Goal: Information Seeking & Learning: Learn about a topic

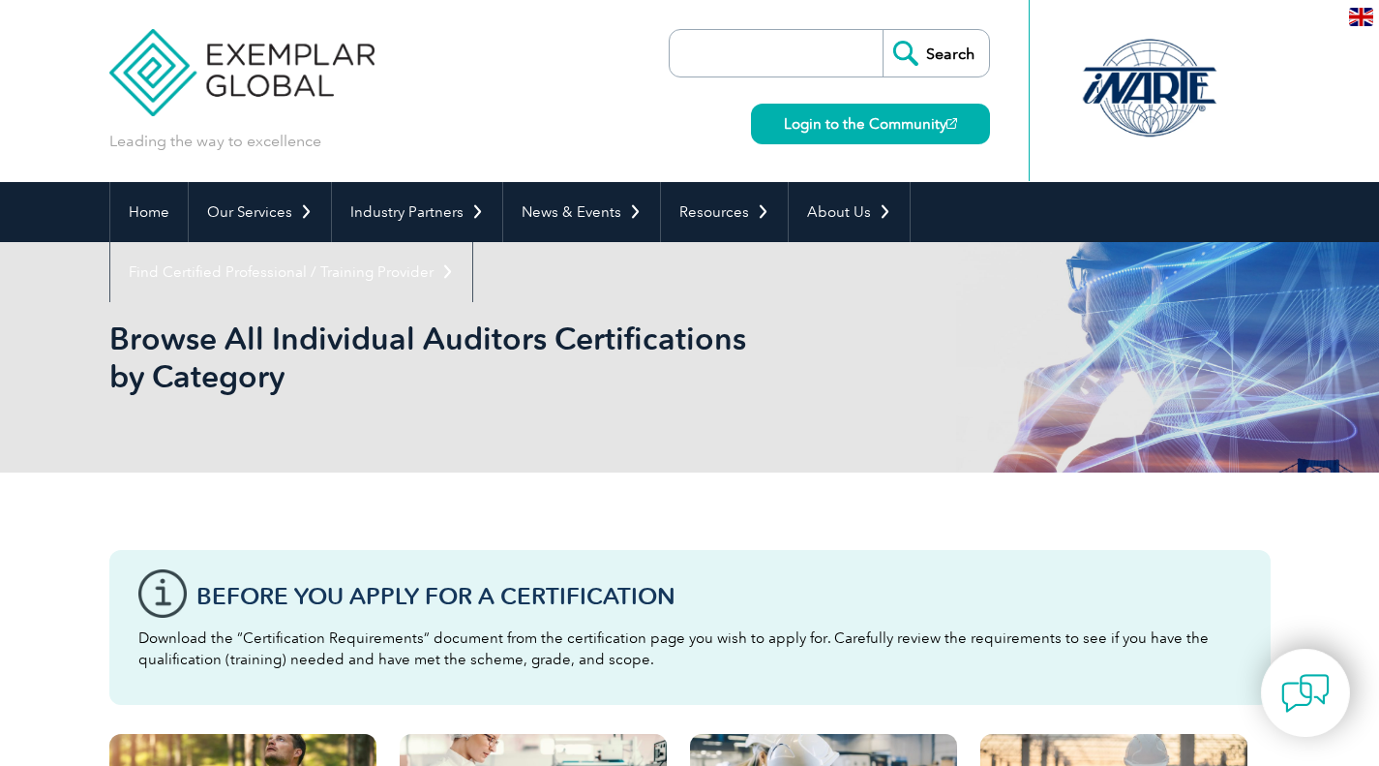
click at [817, 59] on input "search" at bounding box center [781, 53] width 203 height 46
type input "ISO 17020"
click at [883, 30] on input "Search" at bounding box center [936, 53] width 106 height 46
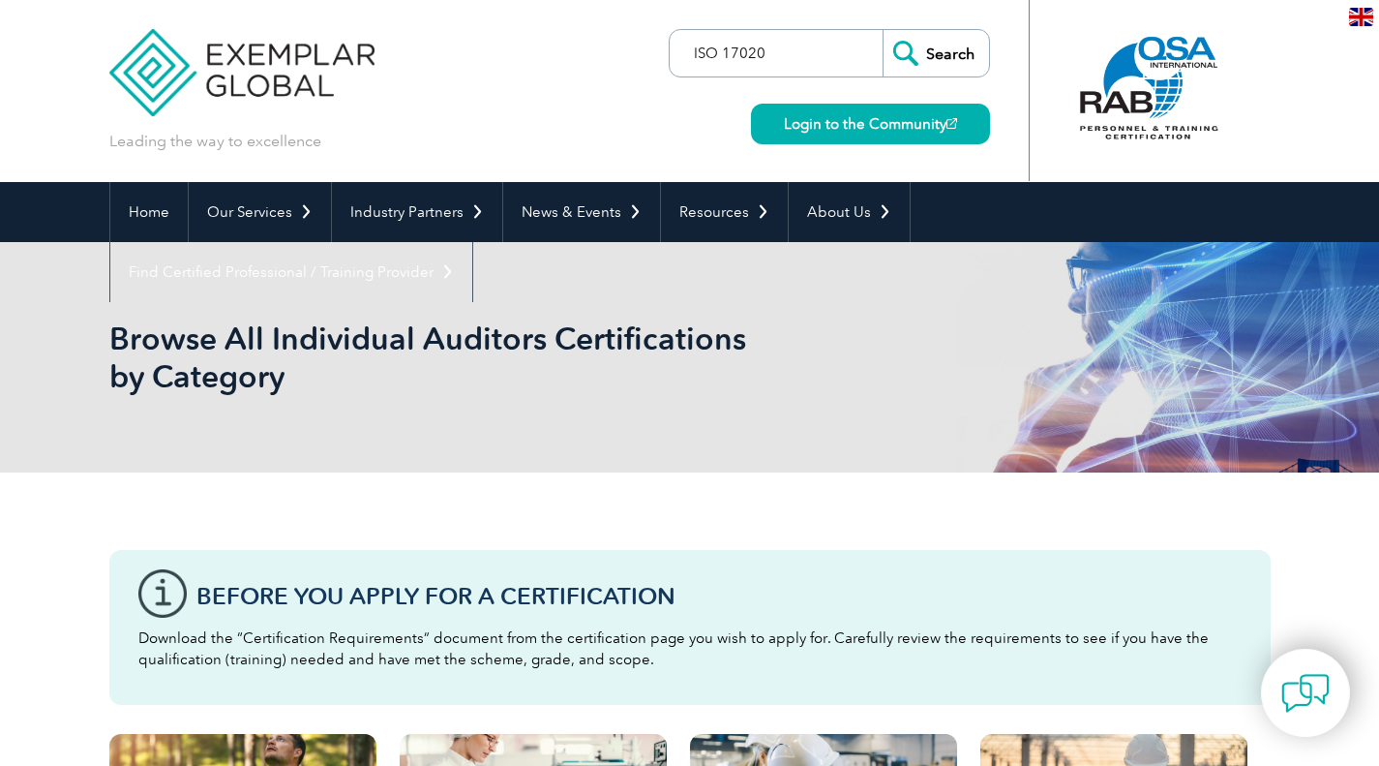
click at [883, 30] on input "Search" at bounding box center [936, 53] width 106 height 46
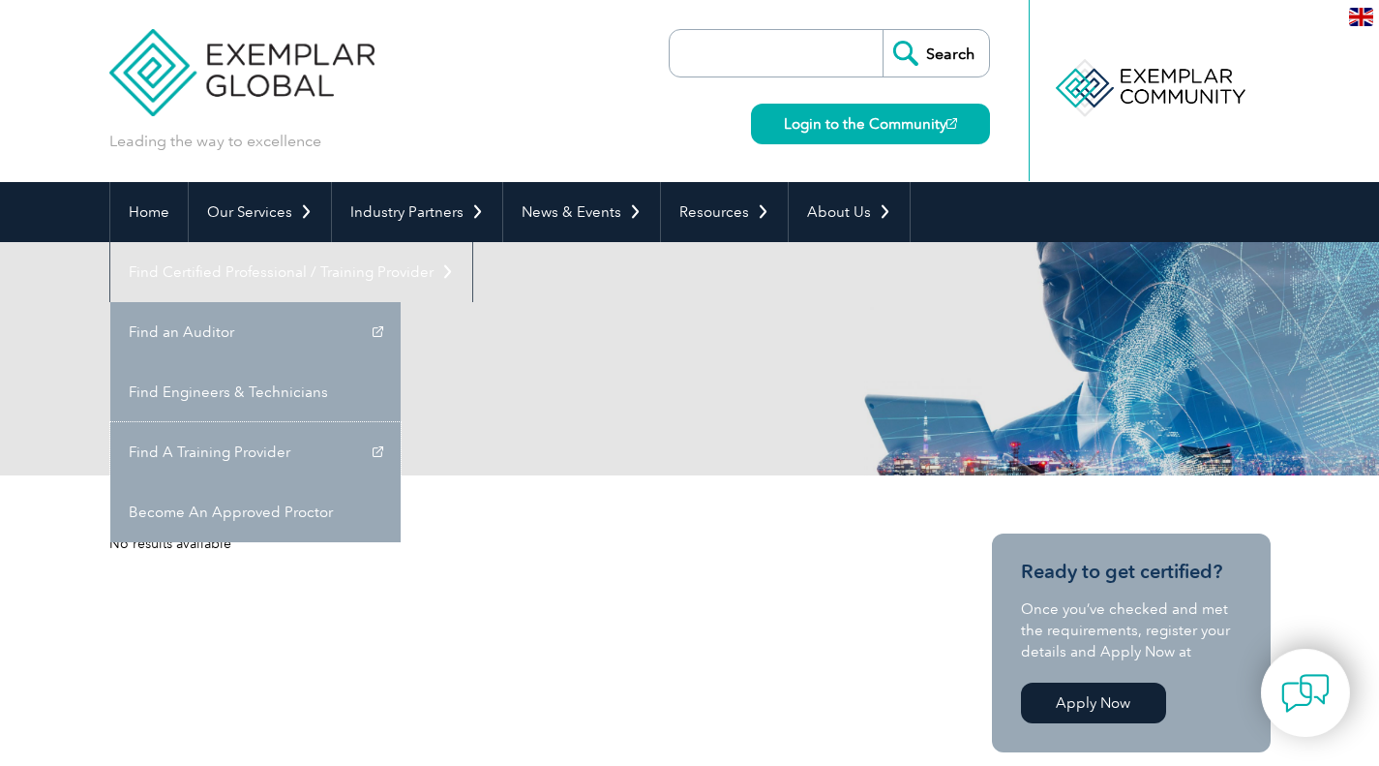
click at [401, 422] on link "Find A Training Provider" at bounding box center [255, 452] width 290 height 60
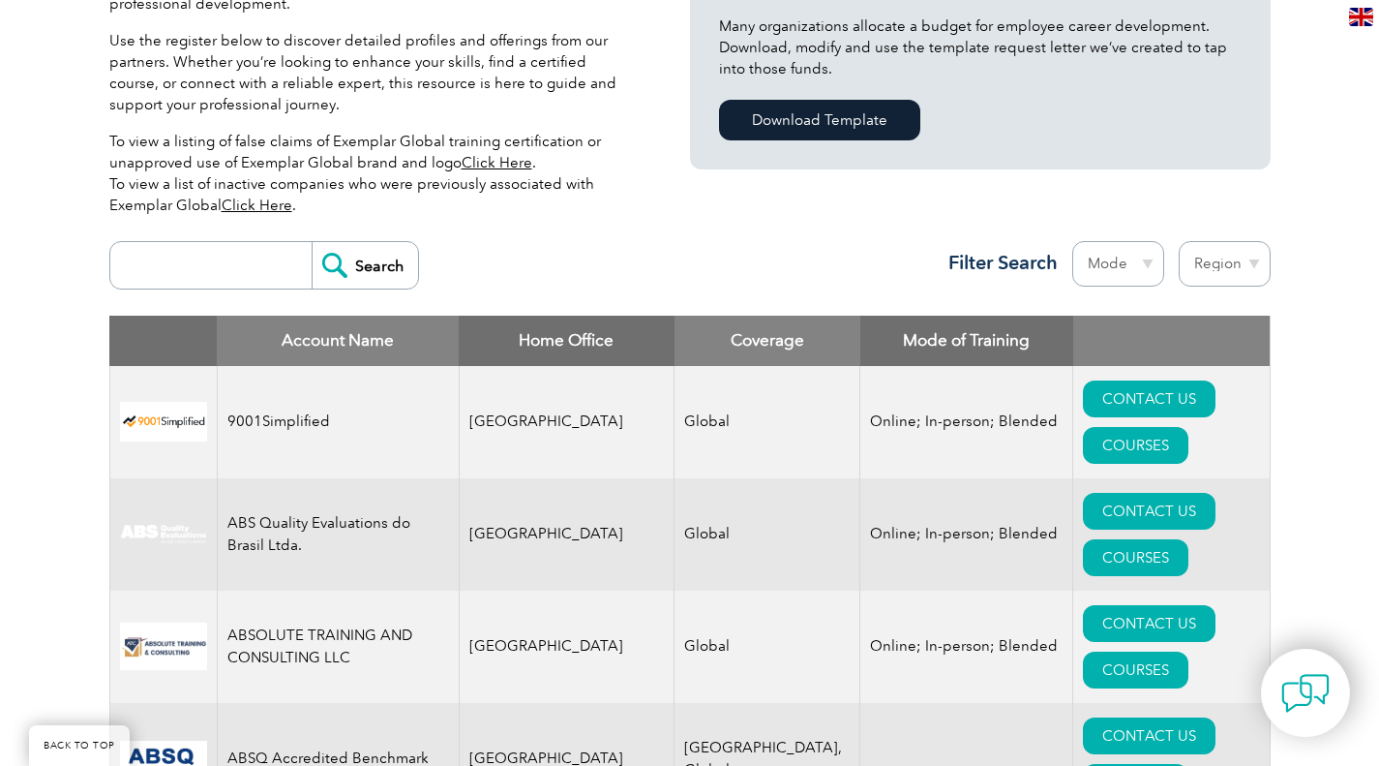
scroll to position [551, 0]
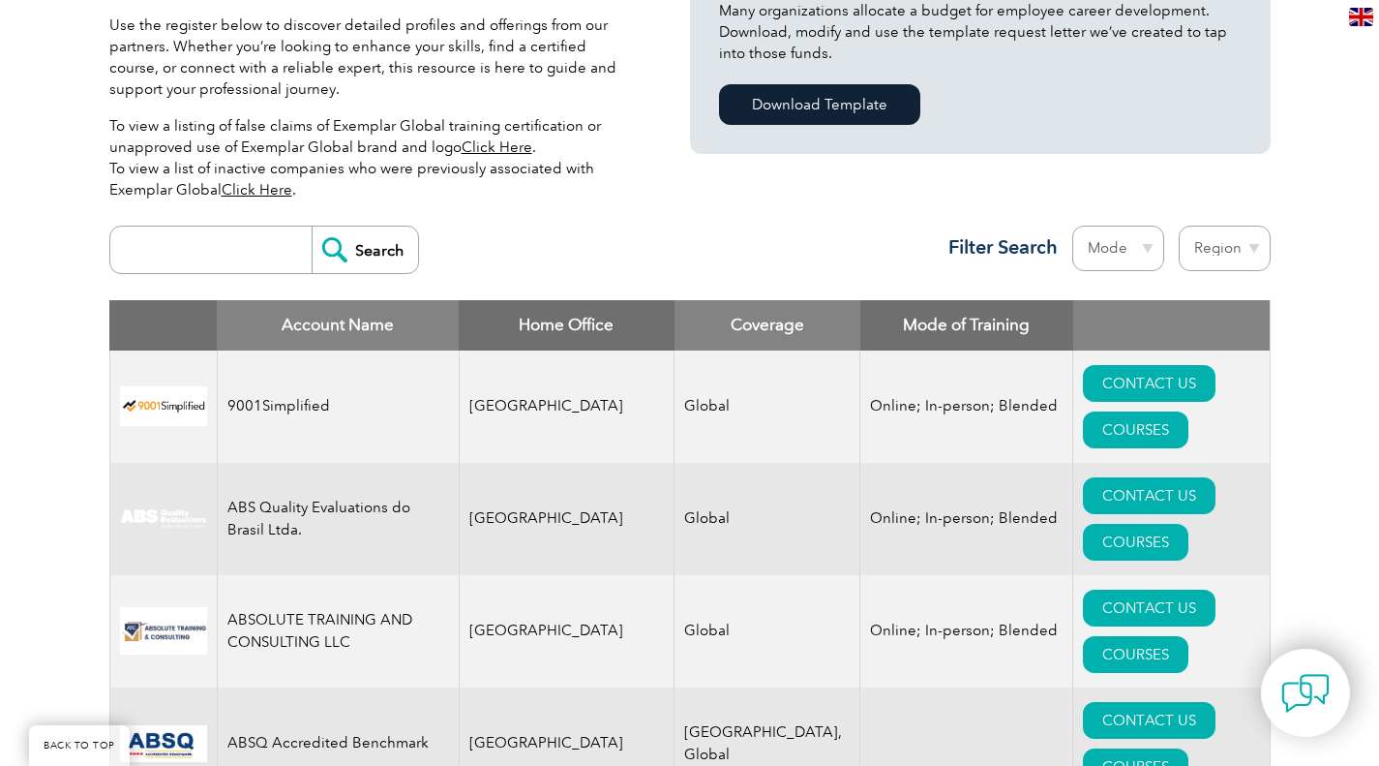
click at [230, 257] on input "search" at bounding box center [216, 250] width 192 height 46
type input "ISO 17020"
click at [339, 258] on input "Search" at bounding box center [365, 250] width 106 height 46
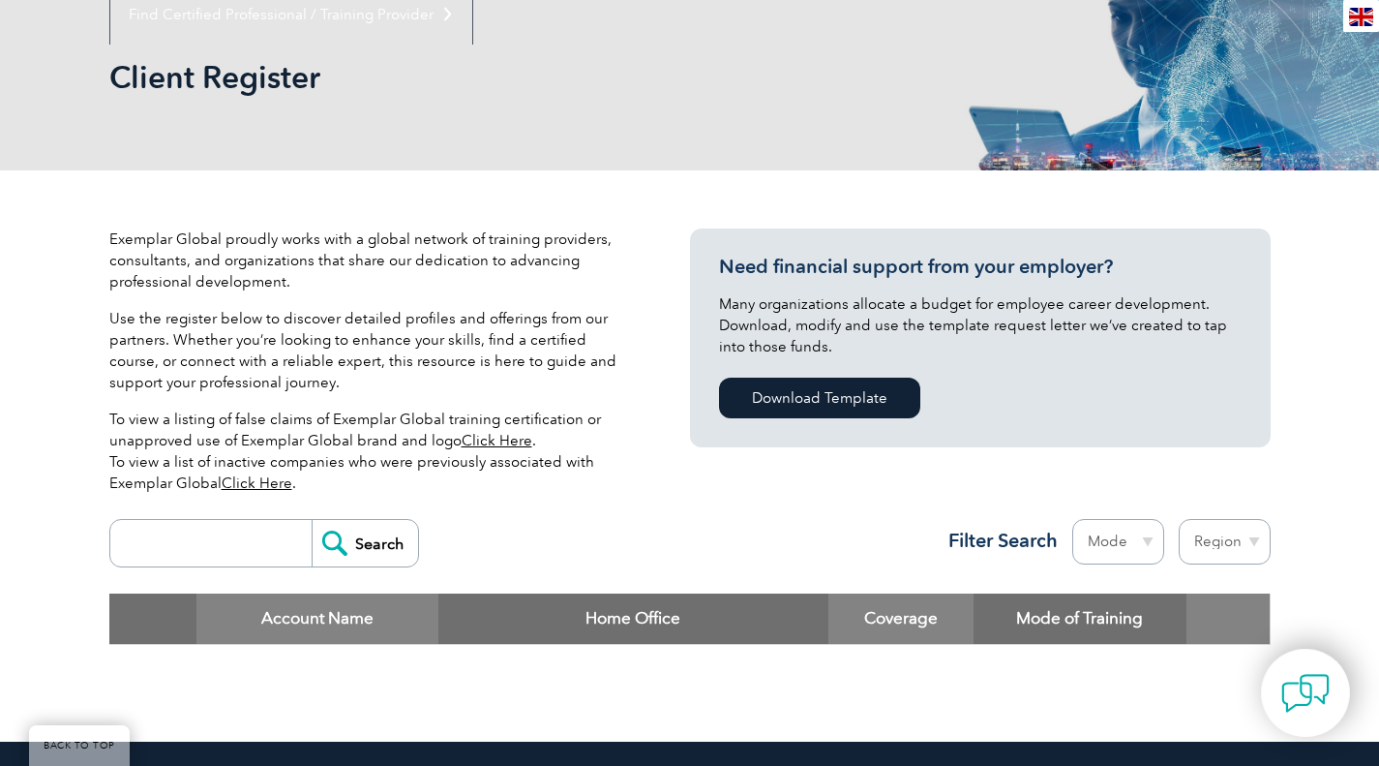
scroll to position [258, 0]
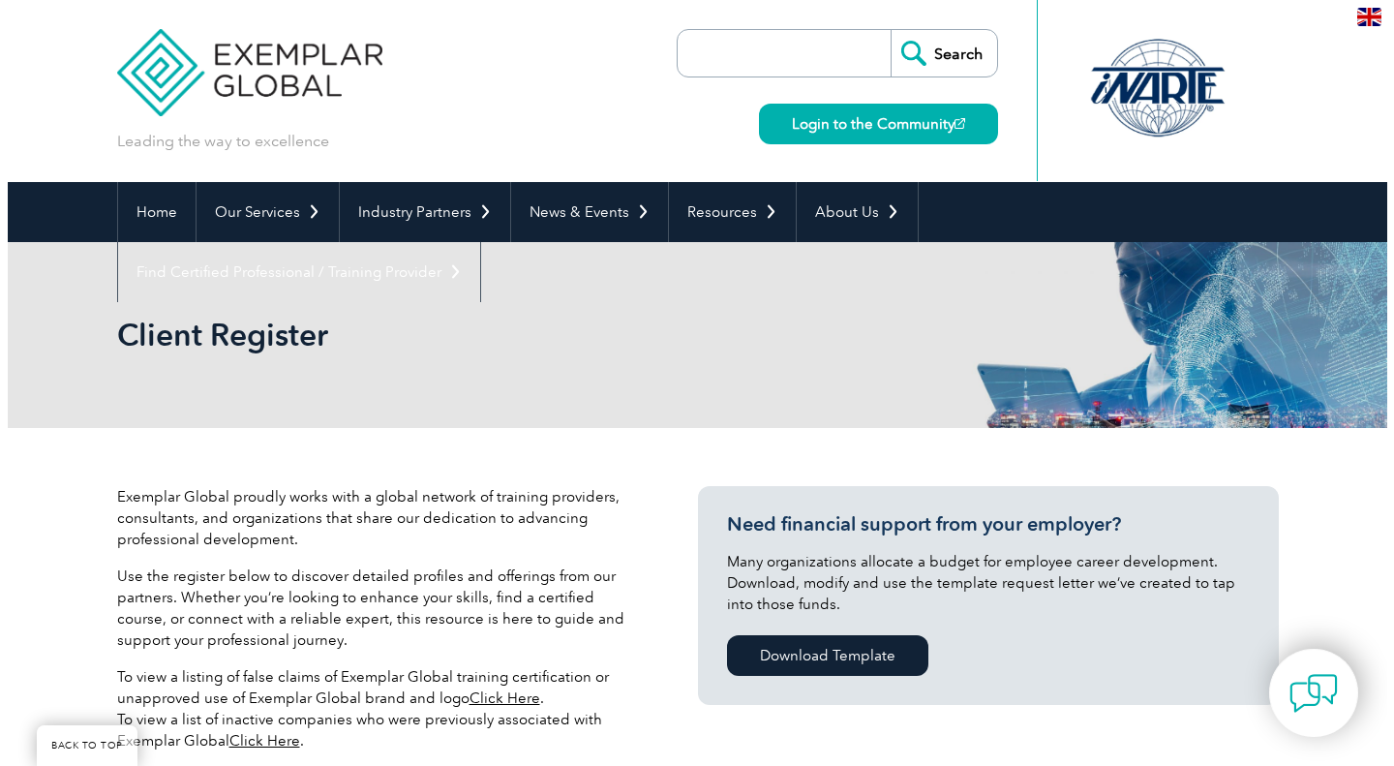
scroll to position [551, 0]
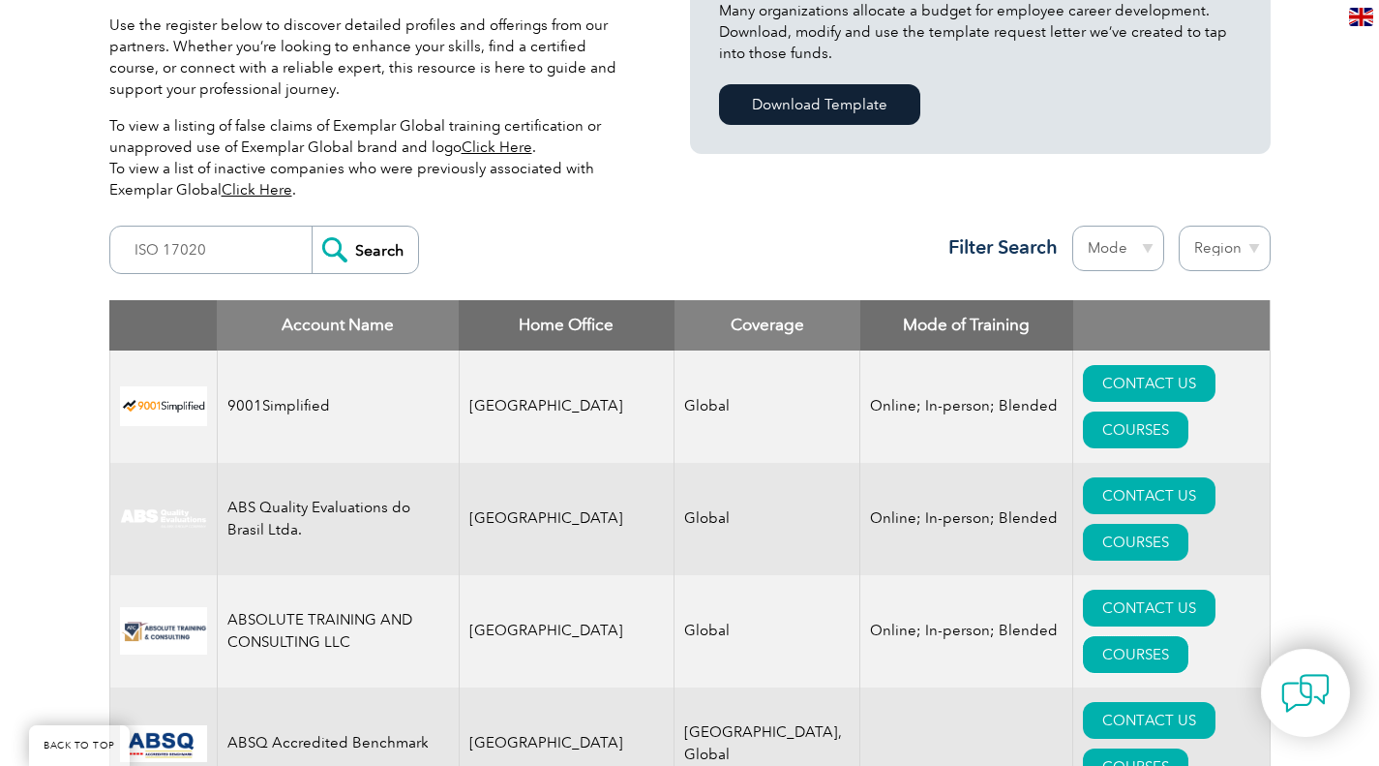
click at [1189, 636] on link "COURSES" at bounding box center [1136, 654] width 106 height 37
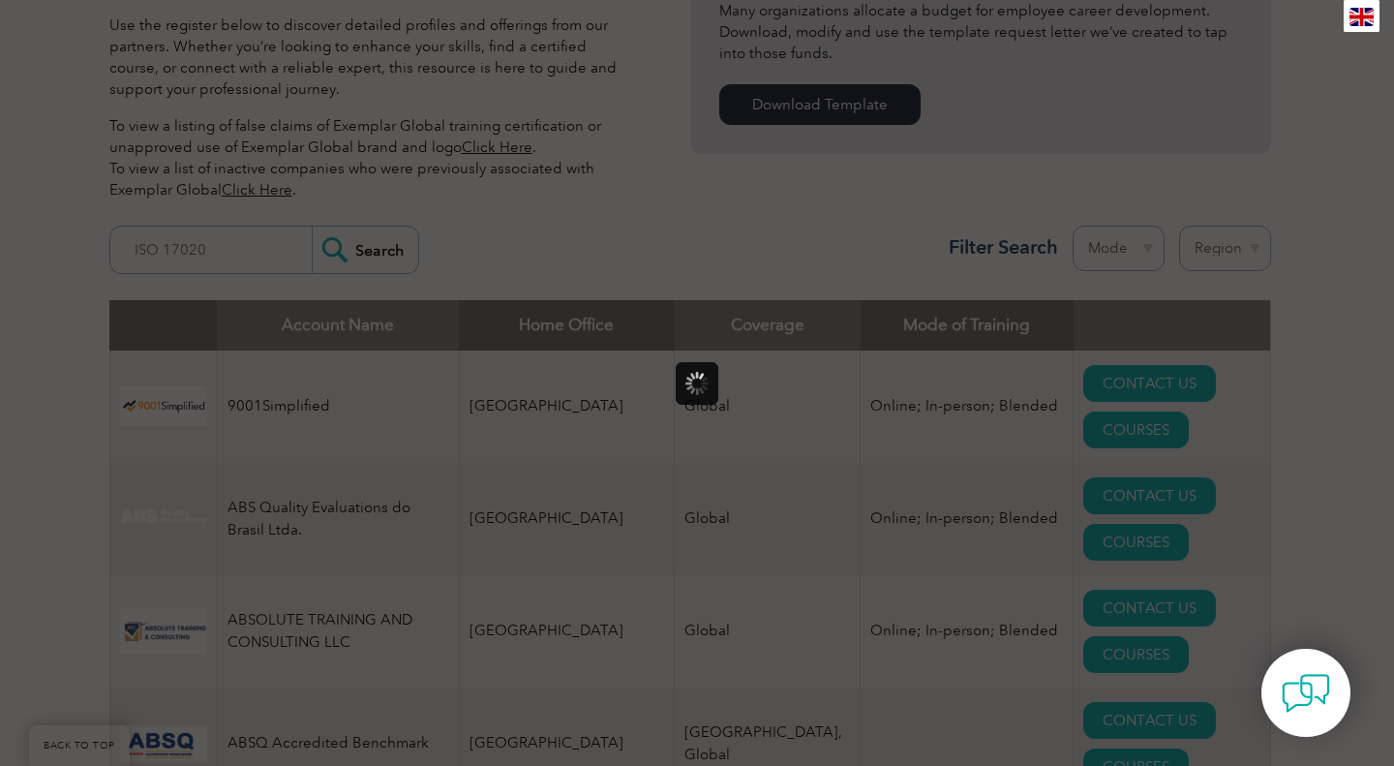
scroll to position [0, 0]
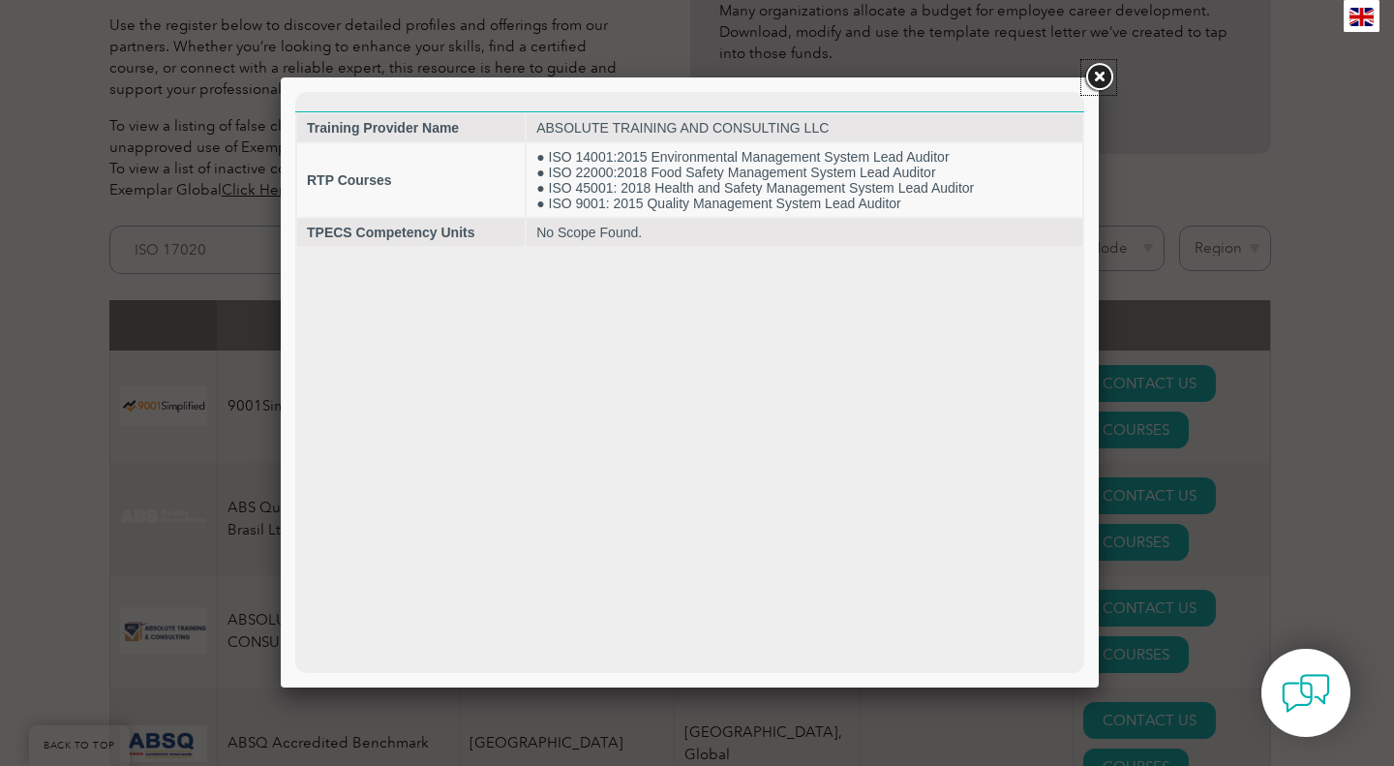
click at [1097, 71] on link at bounding box center [1098, 77] width 35 height 35
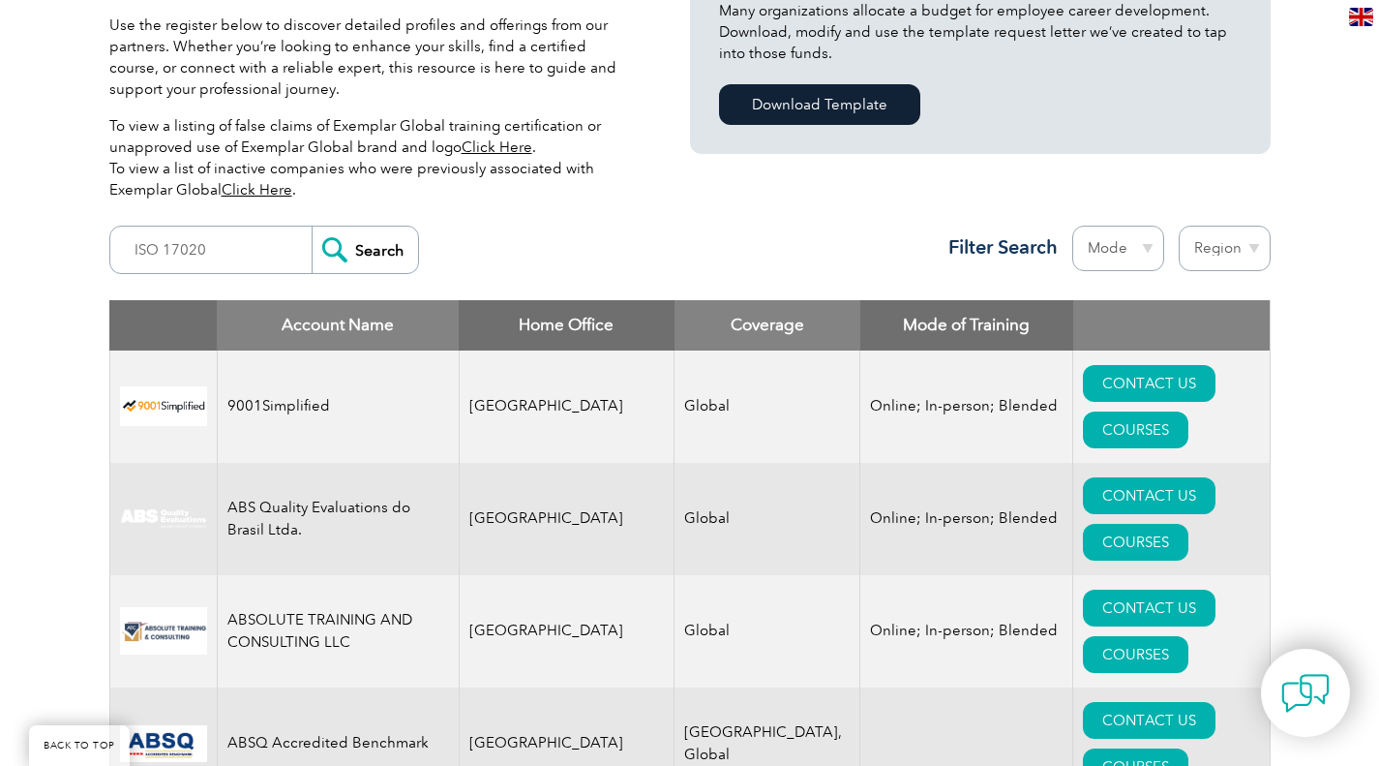
click at [1189, 411] on link "COURSES" at bounding box center [1136, 429] width 106 height 37
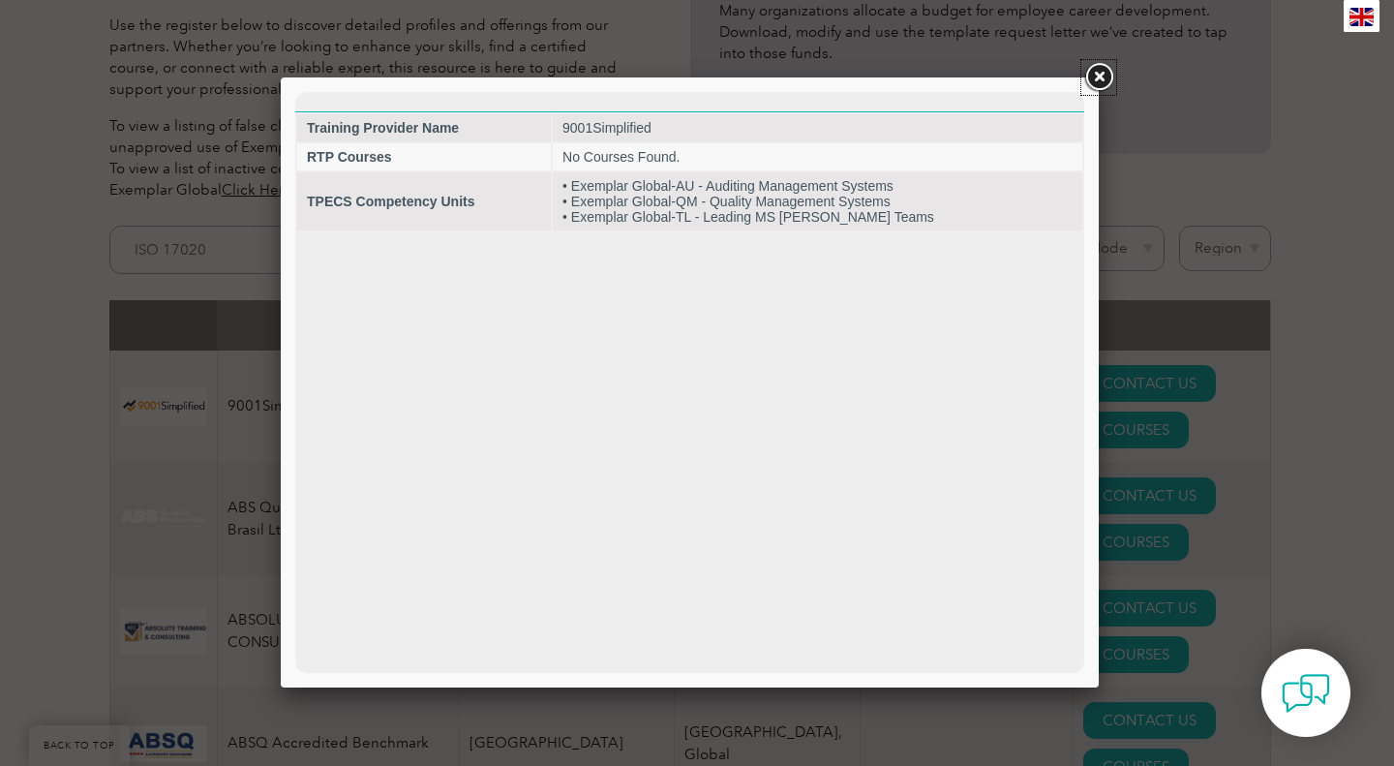
click at [1096, 77] on link at bounding box center [1098, 77] width 35 height 35
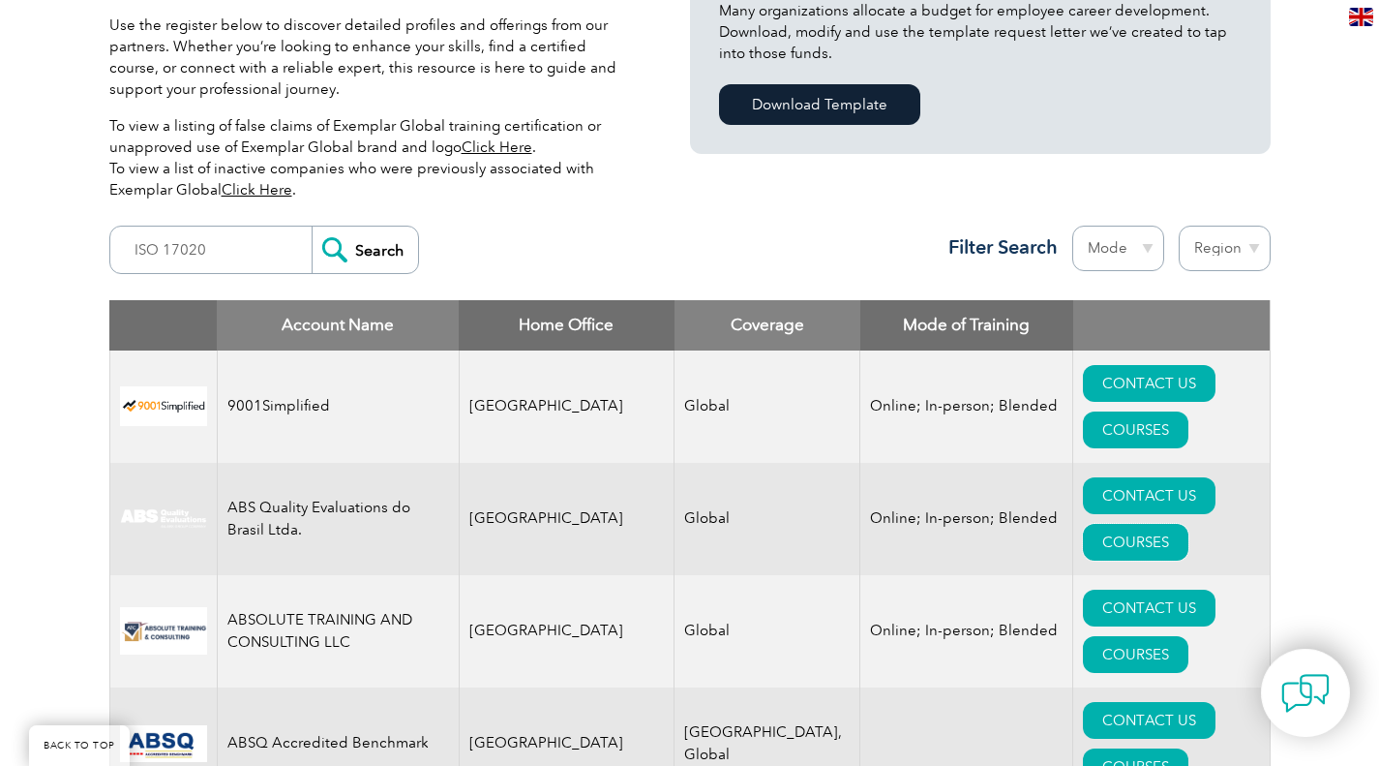
click at [1189, 524] on link "COURSES" at bounding box center [1136, 542] width 106 height 37
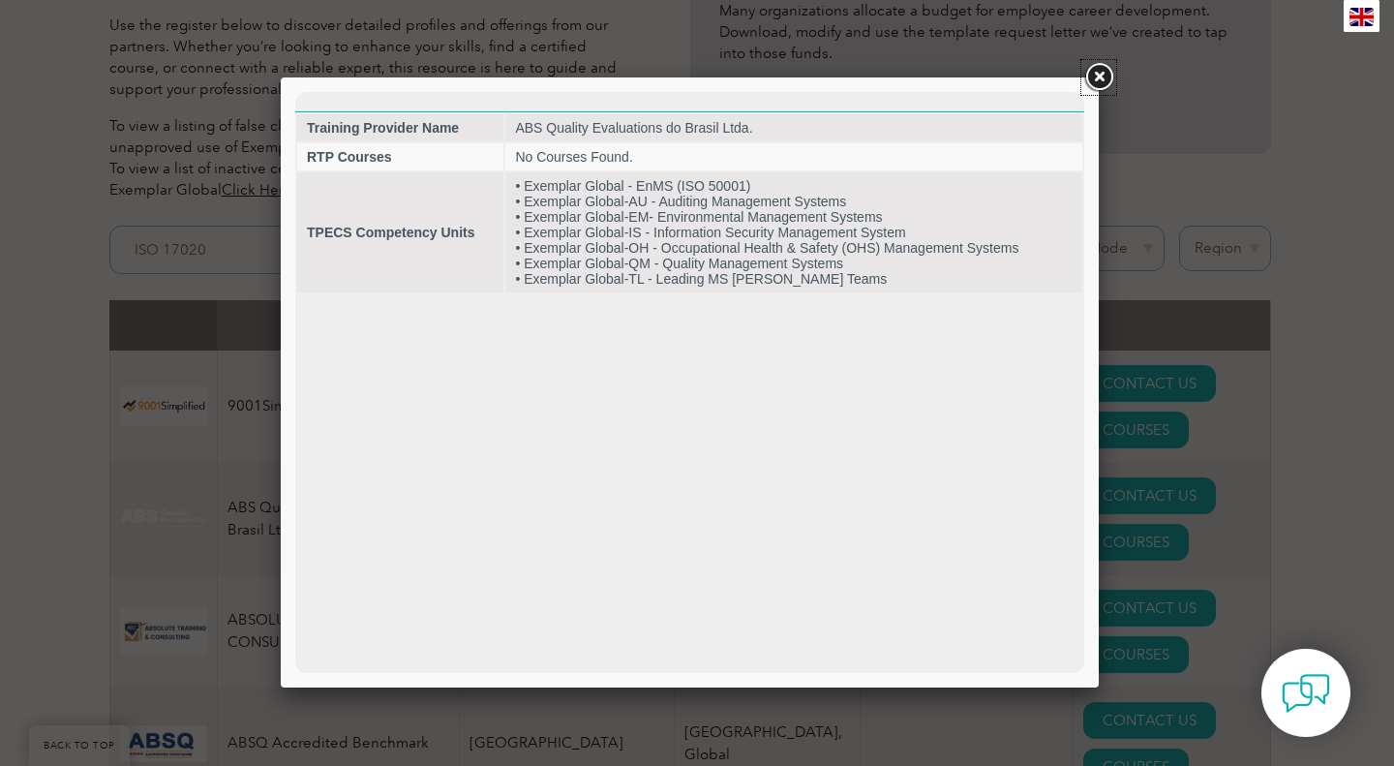
click at [1099, 75] on link at bounding box center [1098, 77] width 35 height 35
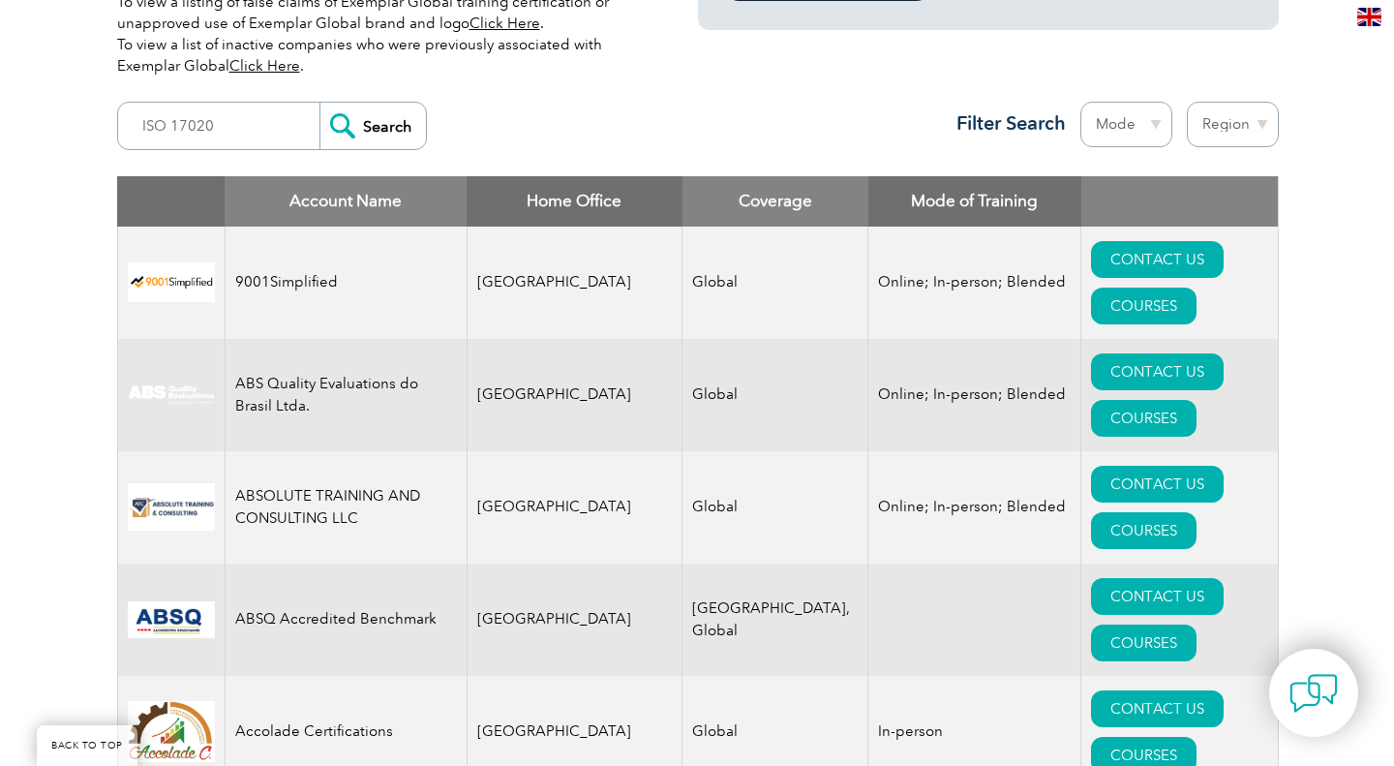
scroll to position [676, 0]
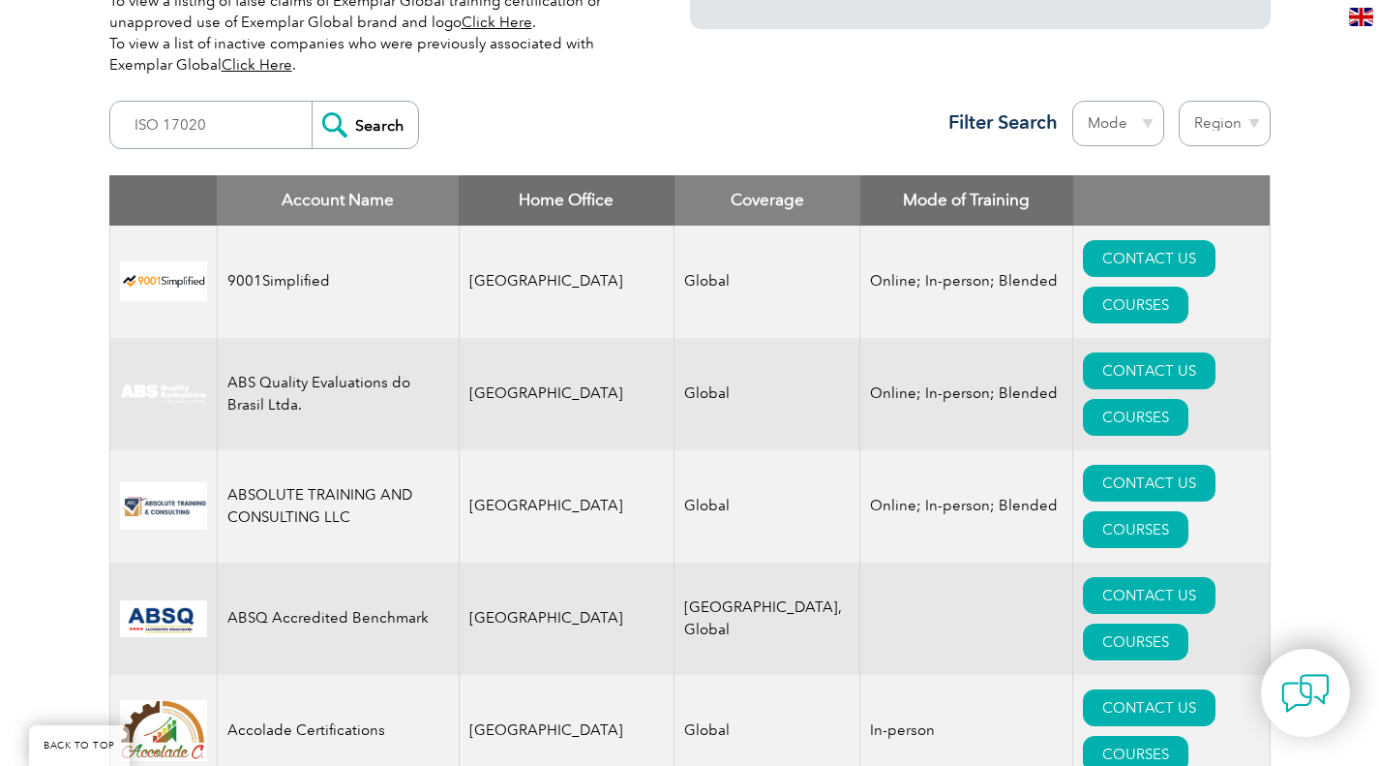
click at [1163, 623] on link "COURSES" at bounding box center [1136, 641] width 106 height 37
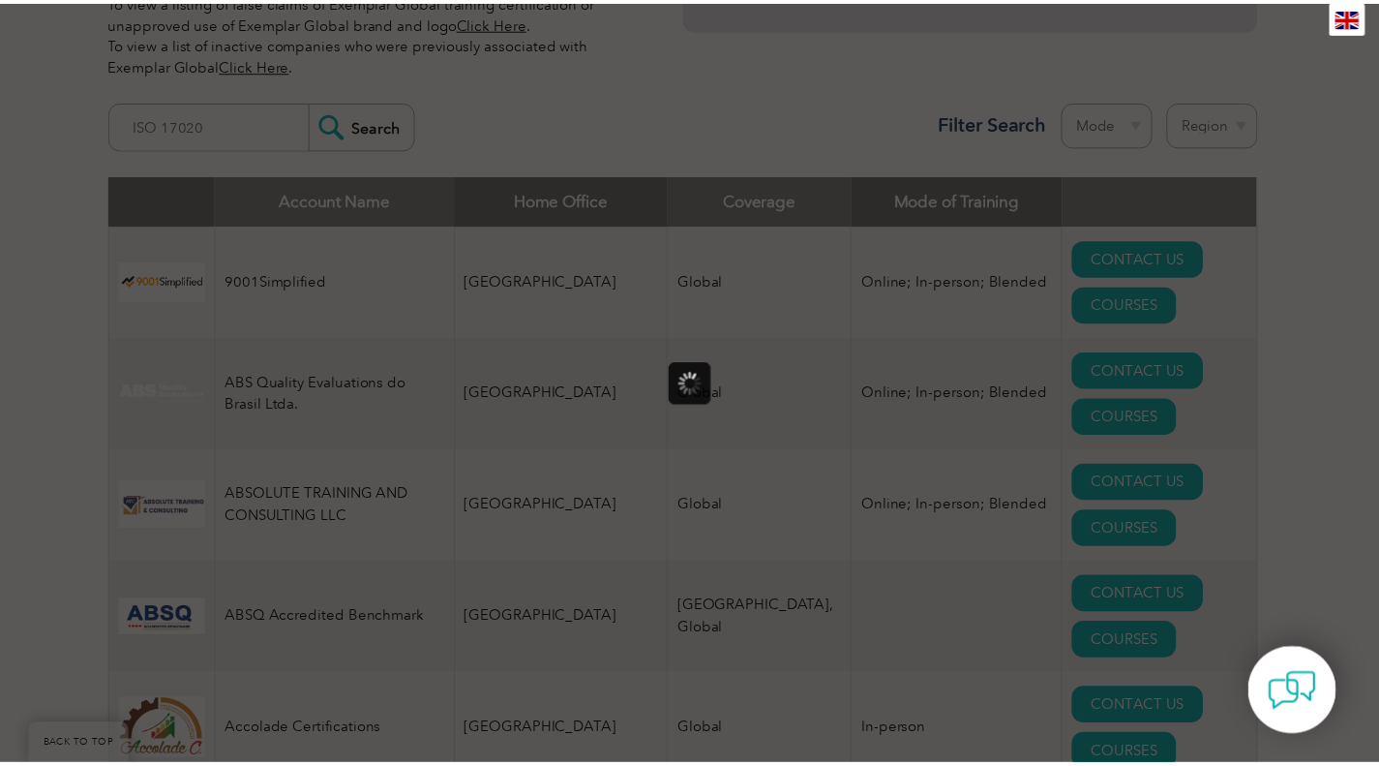
scroll to position [0, 0]
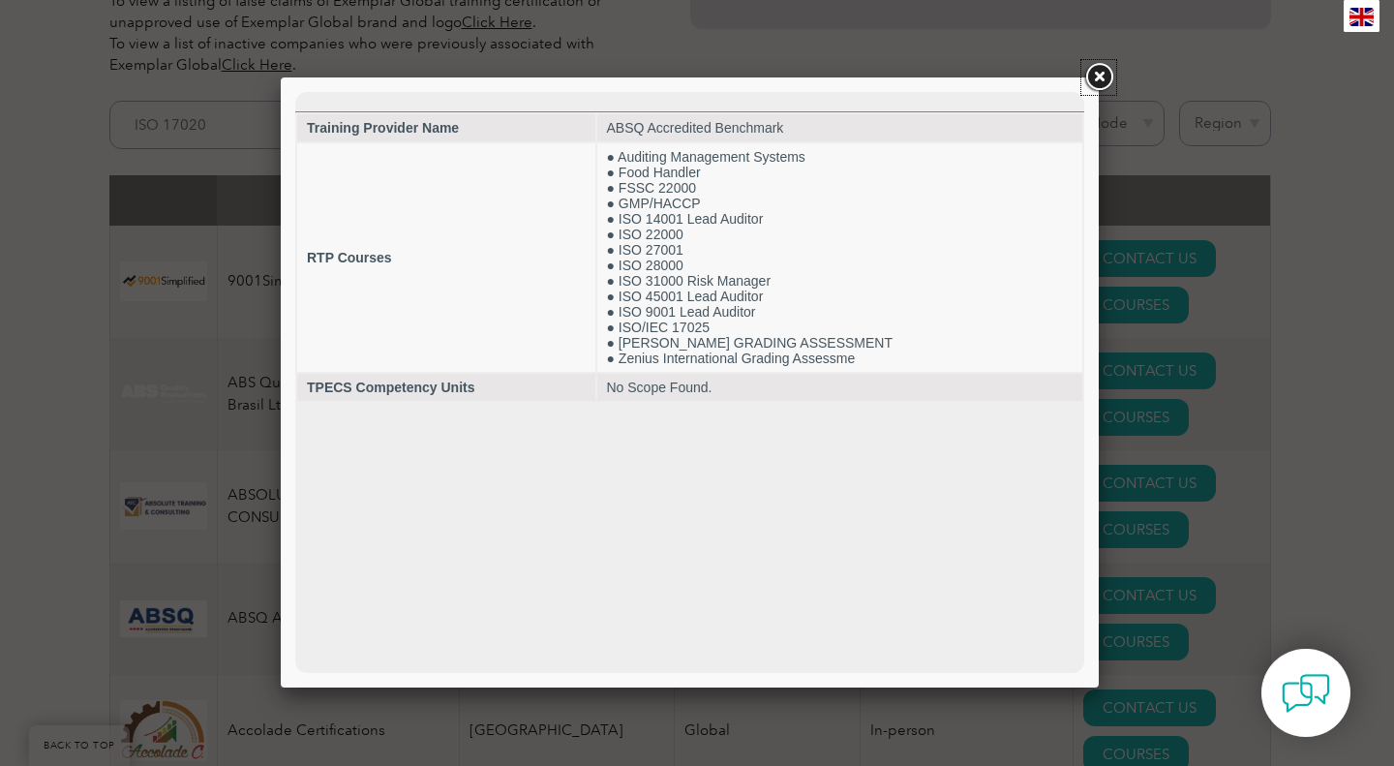
click at [1095, 77] on link at bounding box center [1098, 77] width 35 height 35
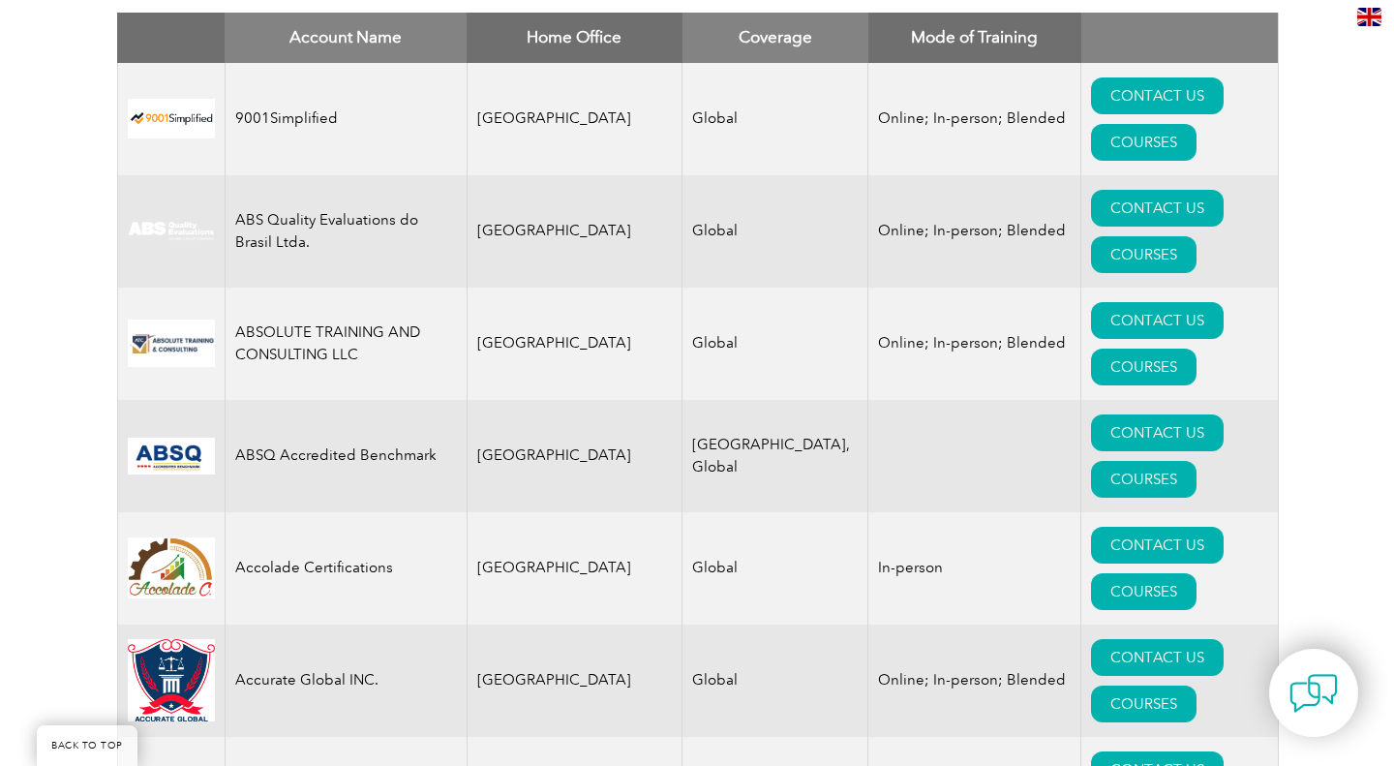
scroll to position [841, 0]
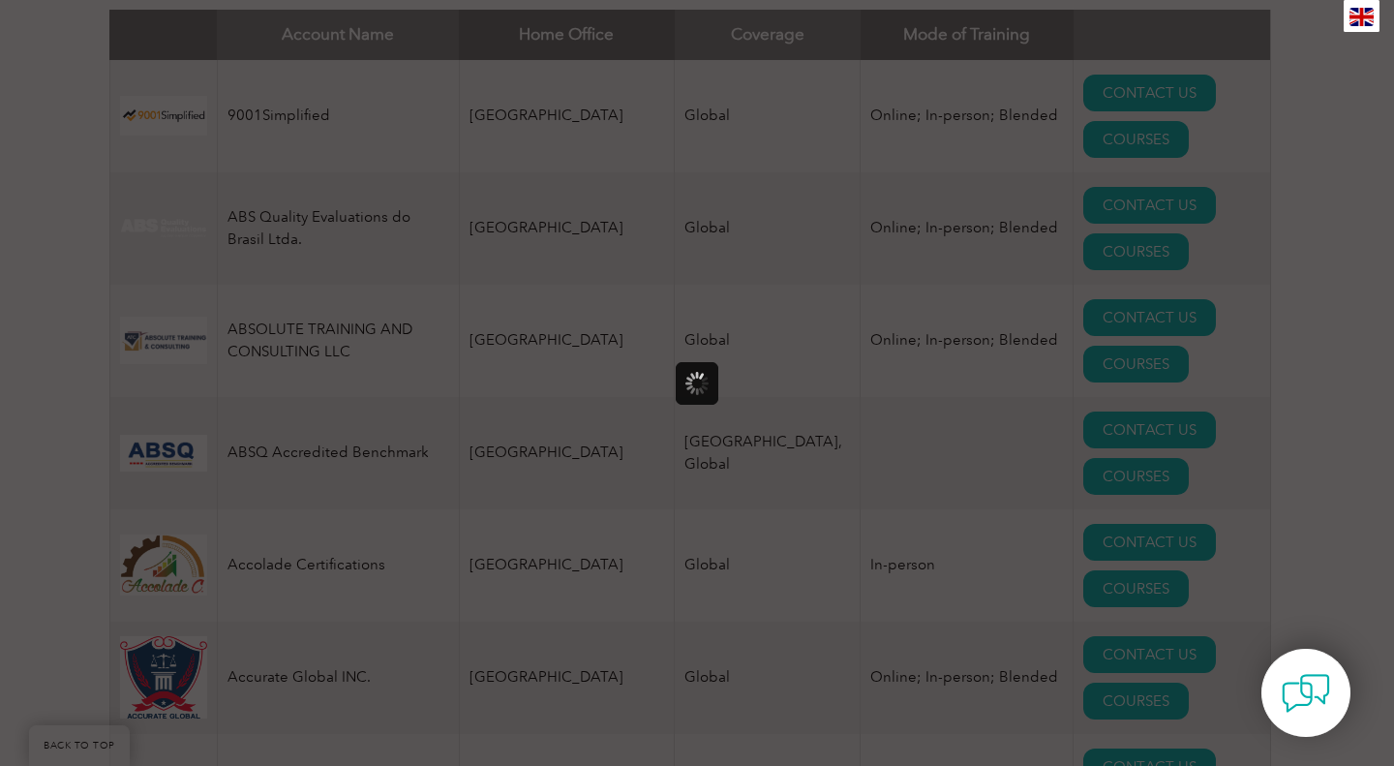
scroll to position [0, 0]
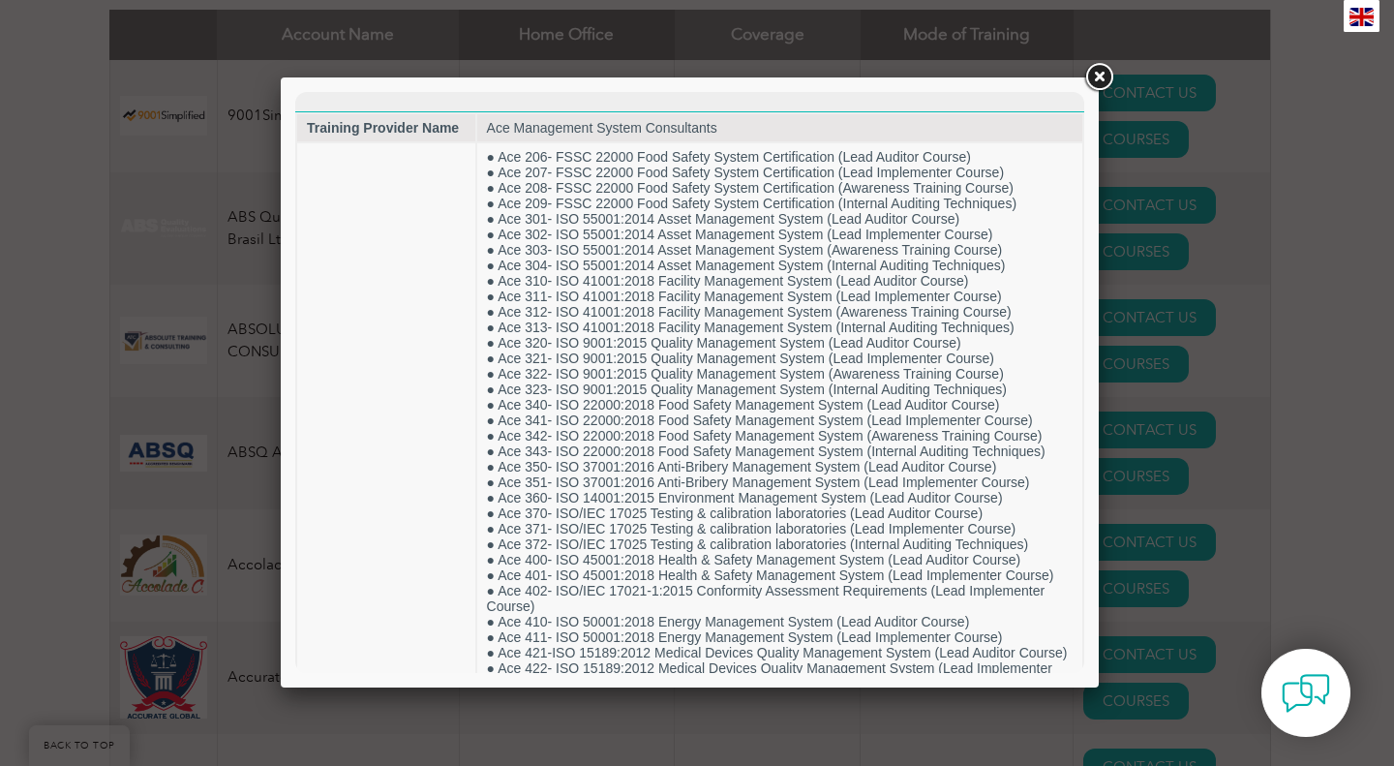
click at [843, 536] on td "● Ace 206- FSSC 22000 Food Safety System Certification (Lead Auditor Course) ● …" at bounding box center [779, 683] width 605 height 1080
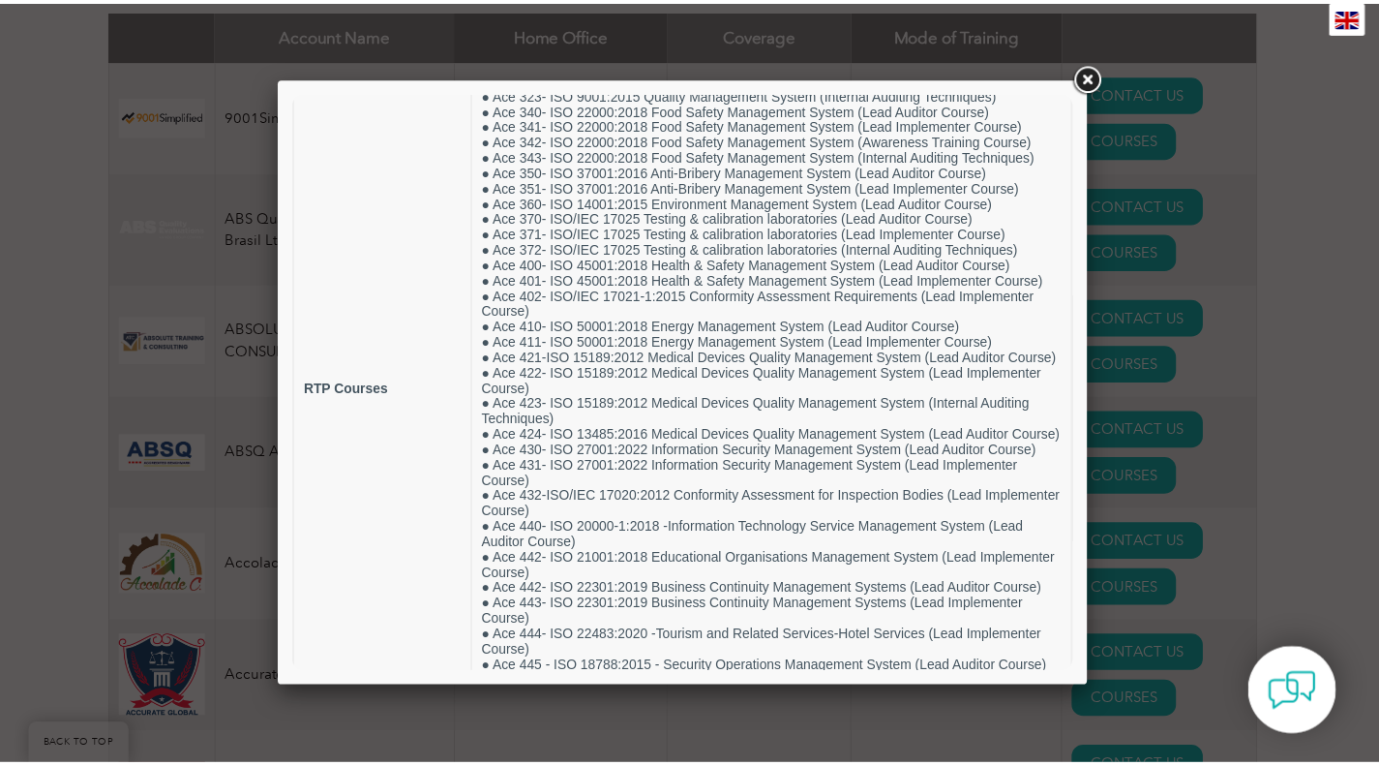
scroll to position [296, 0]
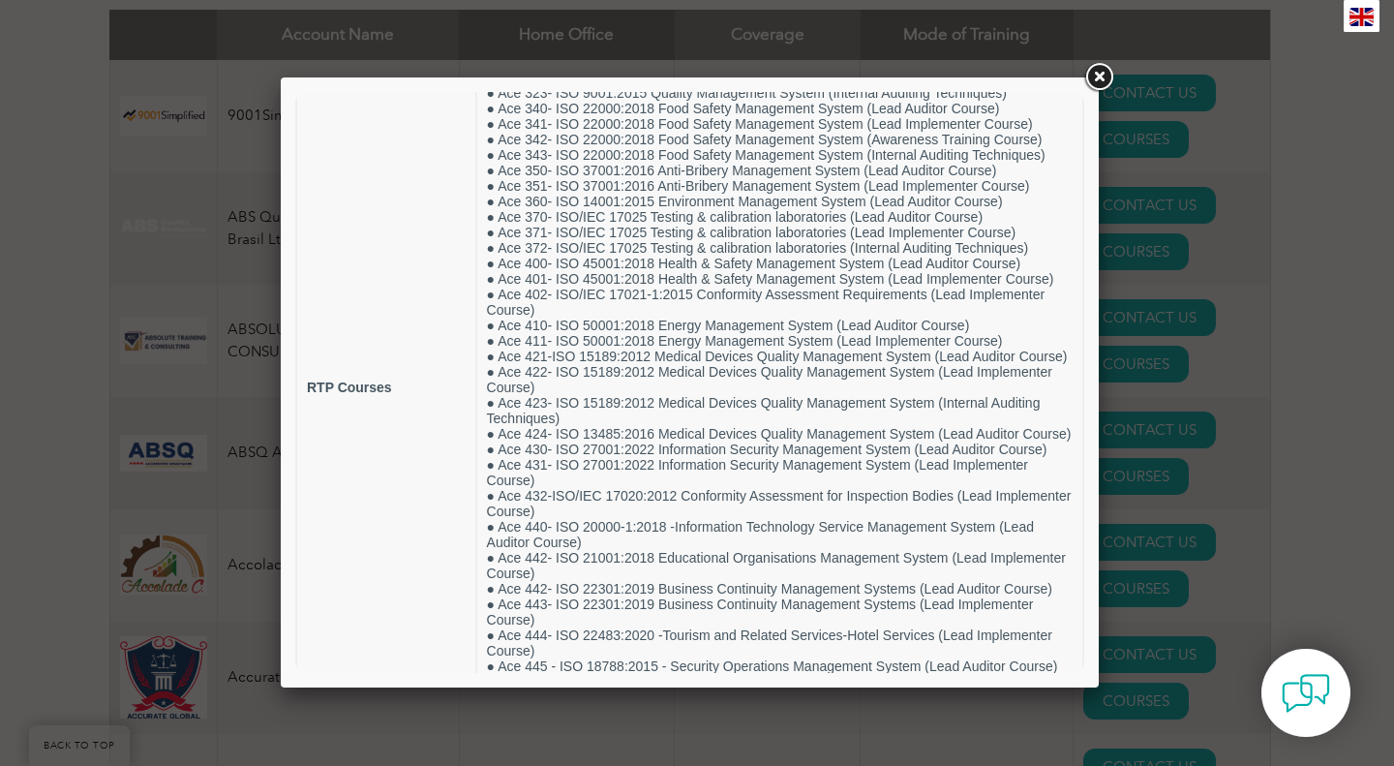
drag, startPoint x: 1074, startPoint y: 305, endPoint x: 1380, endPoint y: 529, distance: 378.9
click at [626, 549] on td "● Ace 206- FSSC 22000 Food Safety System Certification (Lead Auditor Course) ● …" at bounding box center [779, 387] width 605 height 1080
click at [609, 537] on td "● Ace 206- FSSC 22000 Food Safety System Certification (Lead Auditor Course) ● …" at bounding box center [779, 387] width 605 height 1080
click at [550, 528] on td "● Ace 206- FSSC 22000 Food Safety System Certification (Lead Auditor Course) ● …" at bounding box center [779, 387] width 605 height 1080
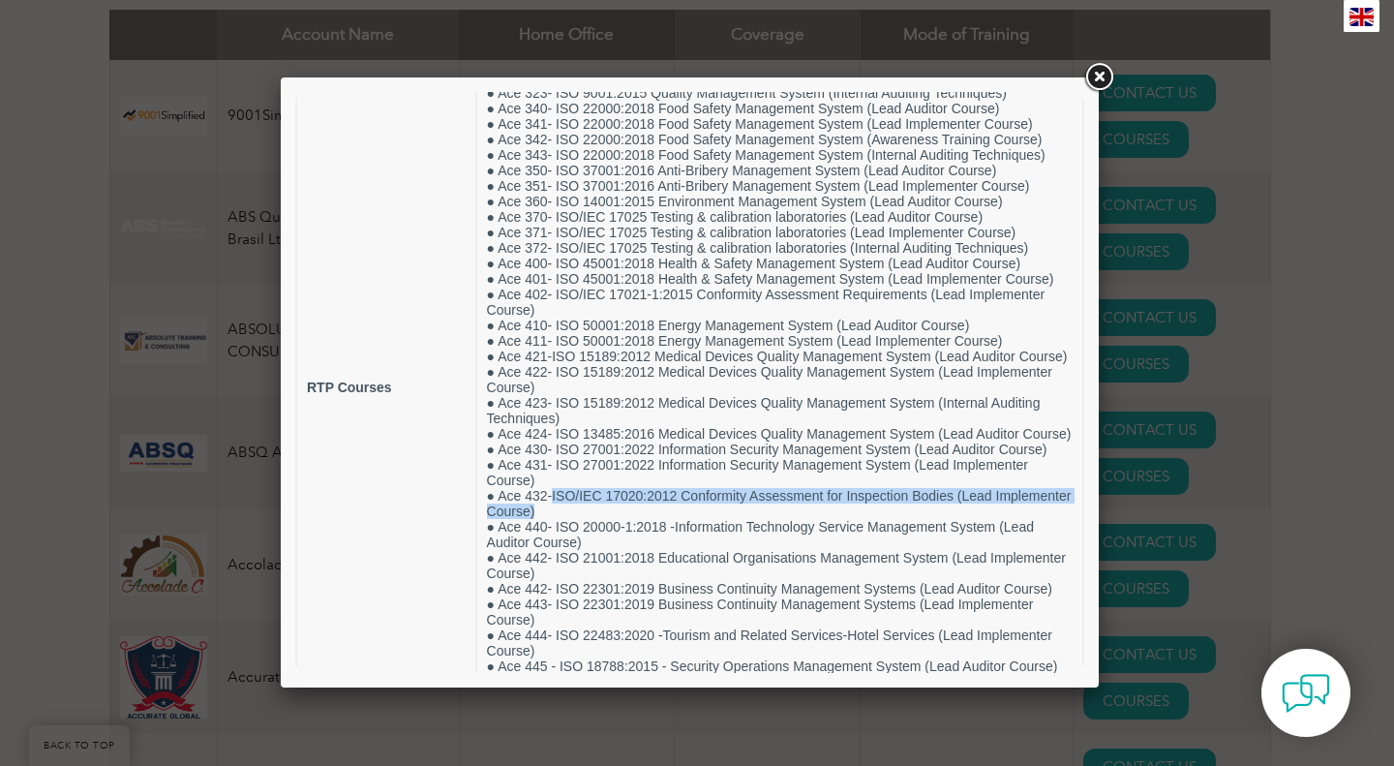
drag, startPoint x: 549, startPoint y: 525, endPoint x: 615, endPoint y: 536, distance: 66.8
click at [615, 536] on td "● Ace 206- FSSC 22000 Food Safety System Certification (Lead Auditor Course) ● …" at bounding box center [779, 387] width 605 height 1080
copy td "ISO/IEC 17020:2012 Conformity Assessment for Inspection Bodies (Lead Implemente…"
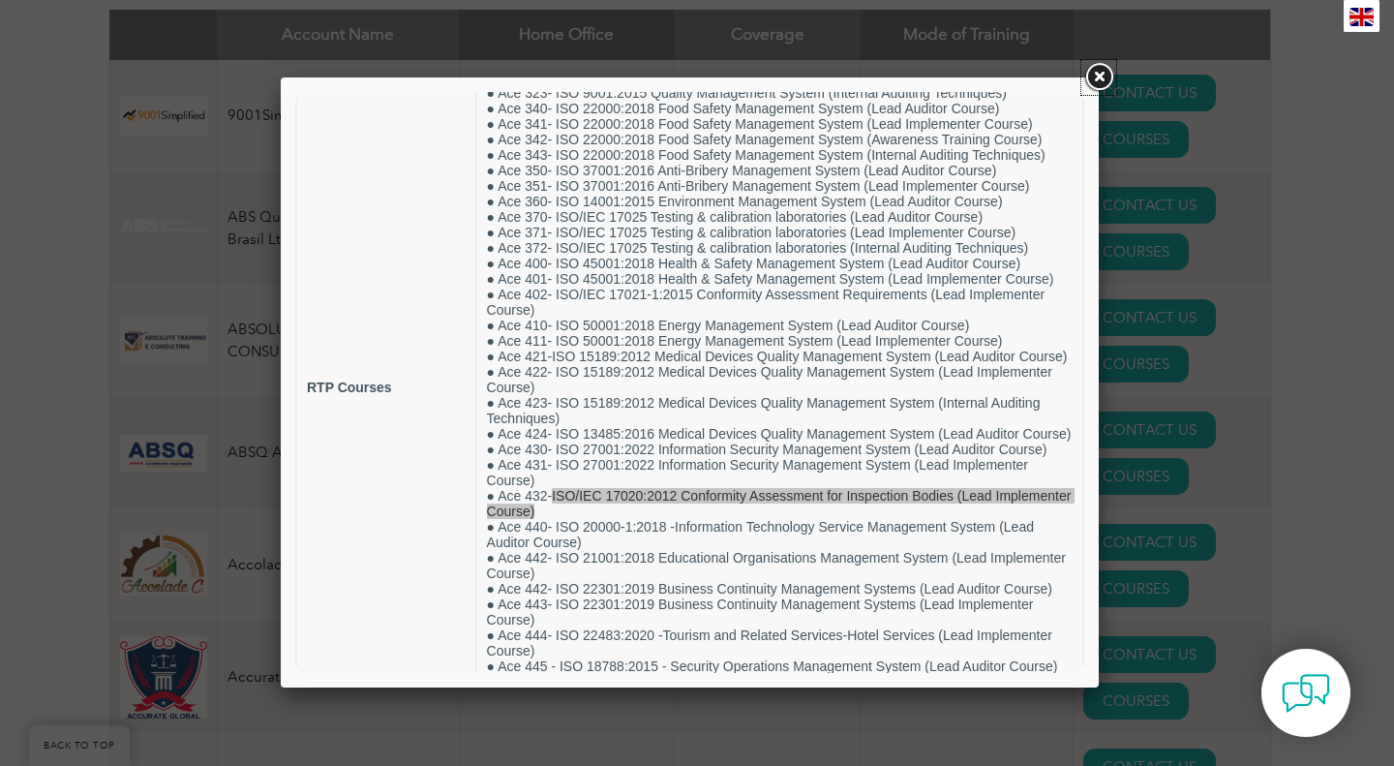
click at [1097, 83] on link at bounding box center [1098, 77] width 35 height 35
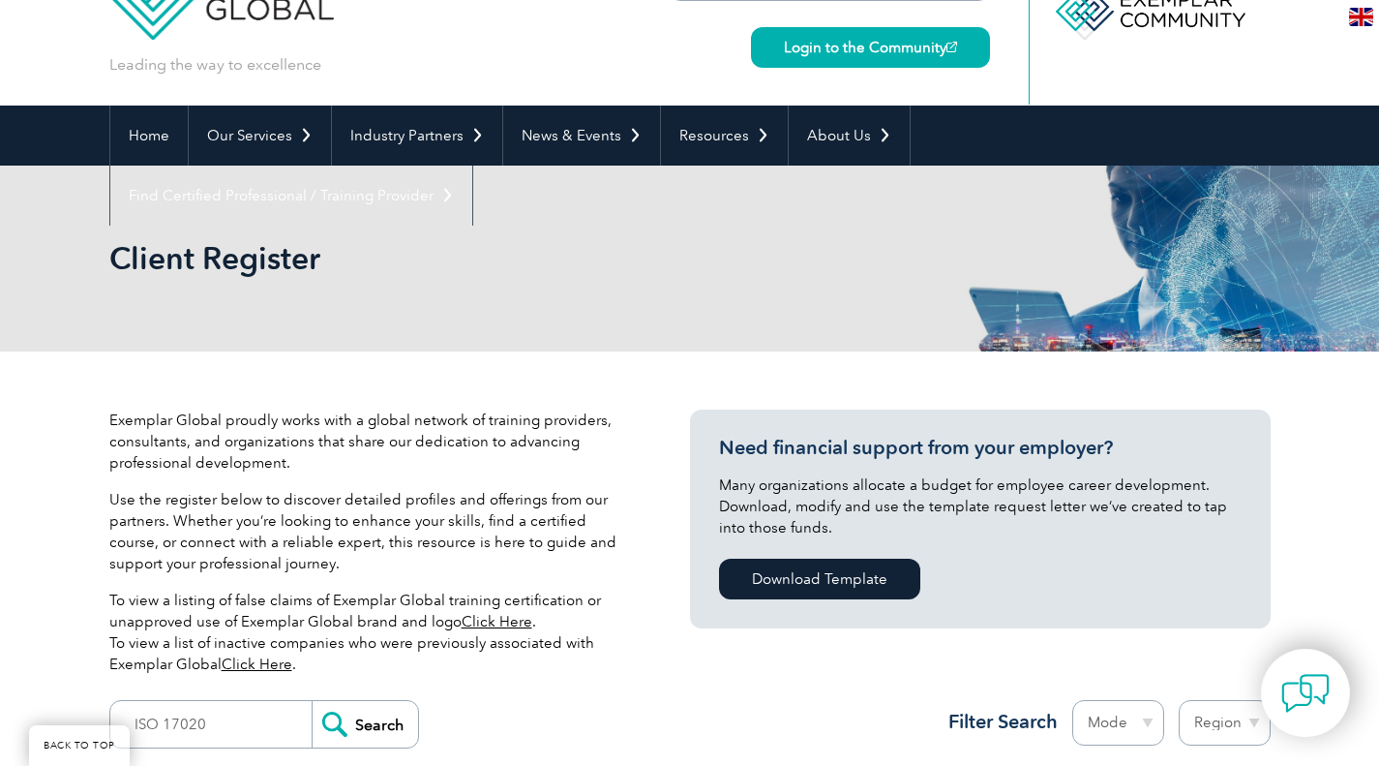
scroll to position [0, 0]
